Goal: Transaction & Acquisition: Book appointment/travel/reservation

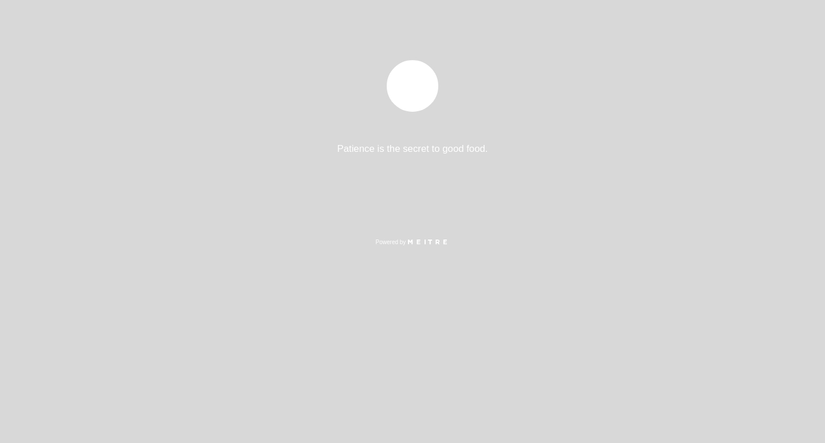
select select "es"
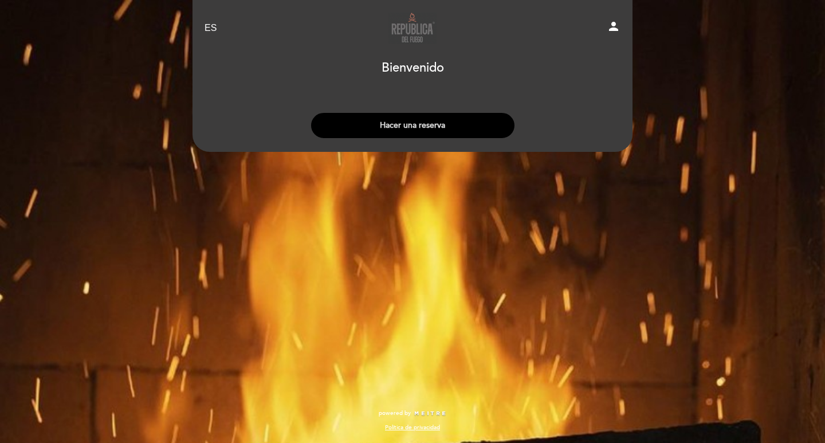
click at [415, 123] on button "Hacer una reserva" at bounding box center [412, 125] width 203 height 25
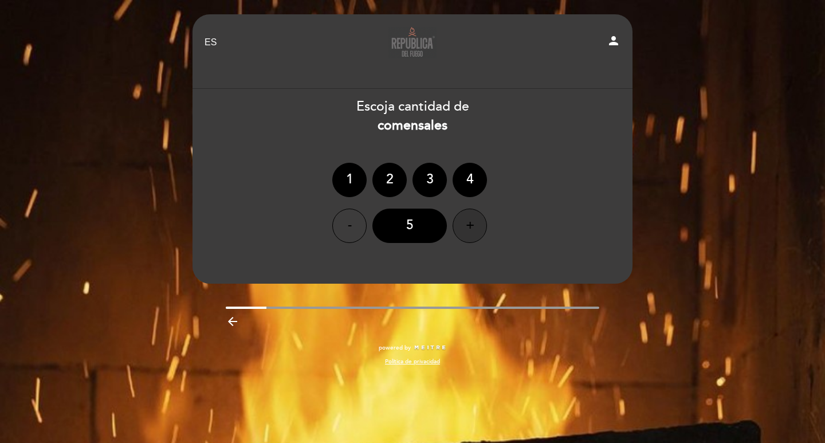
click at [466, 226] on div "+" at bounding box center [469, 225] width 34 height 34
click at [423, 223] on div "9" at bounding box center [409, 225] width 74 height 34
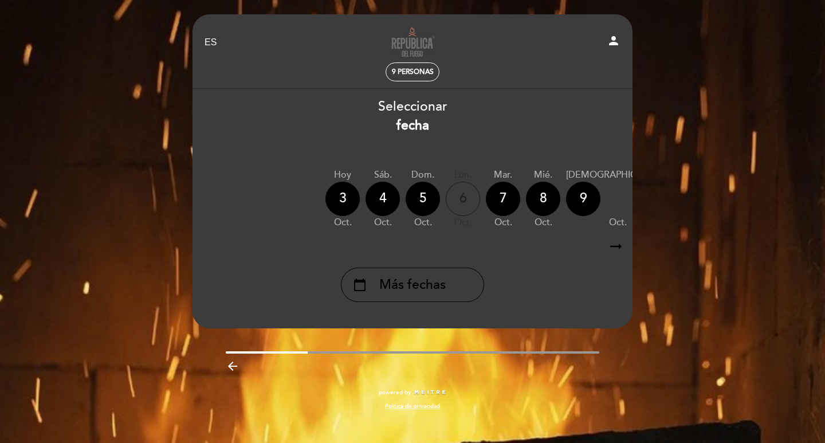
click at [617, 245] on icon "arrow_right_alt" at bounding box center [615, 246] width 17 height 25
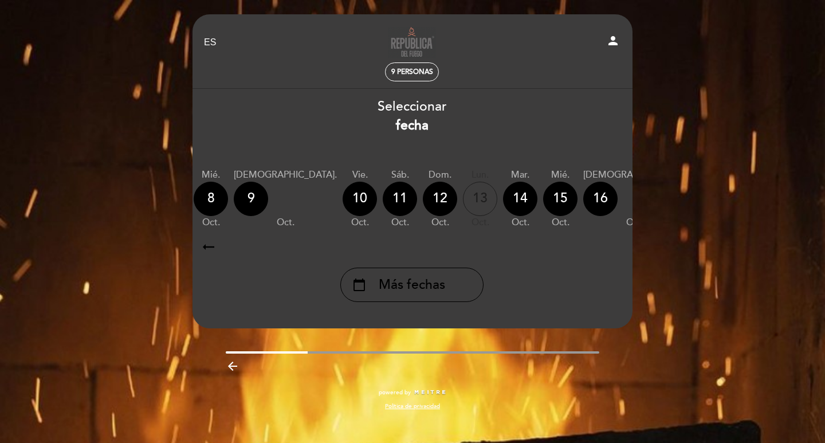
scroll to position [0, 334]
click at [740, 204] on icon "calendar_today" at bounding box center [747, 197] width 14 height 19
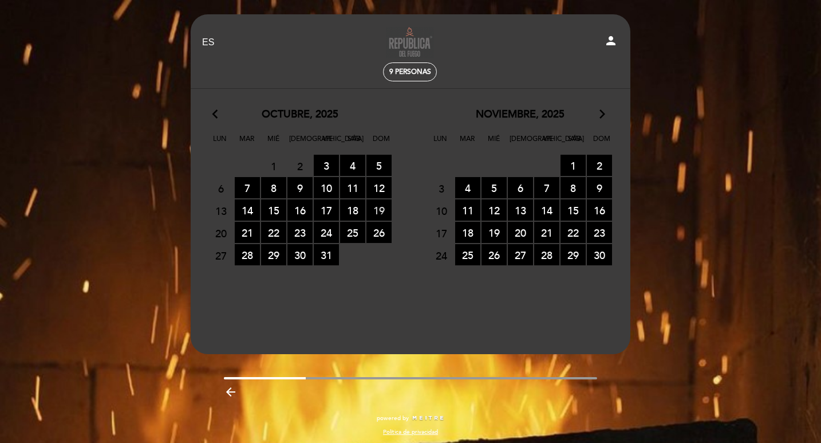
click at [379, 211] on span "19 RESERVAS DISPONIBLES" at bounding box center [379, 209] width 25 height 21
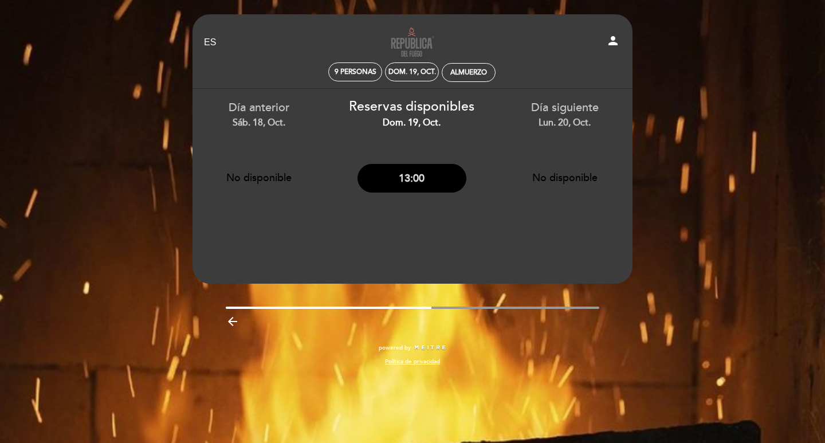
click at [394, 180] on button "13:00" at bounding box center [411, 178] width 109 height 29
